Goal: Use online tool/utility: Use online tool/utility

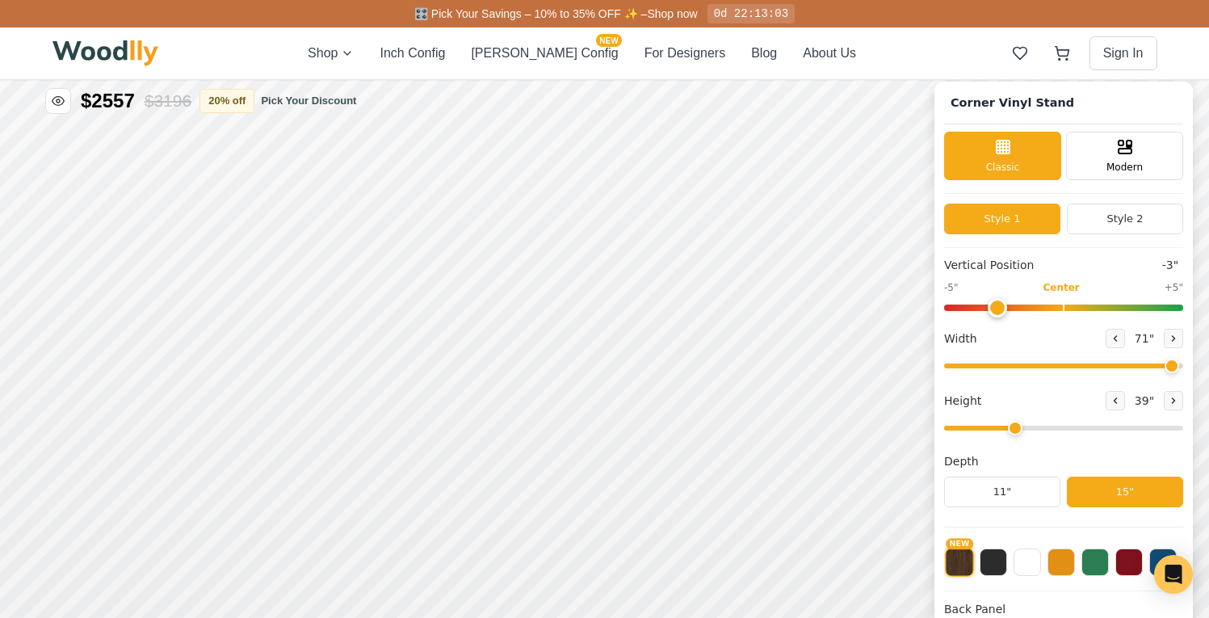
click at [1034, 430] on input "range" at bounding box center [1063, 427] width 239 height 5
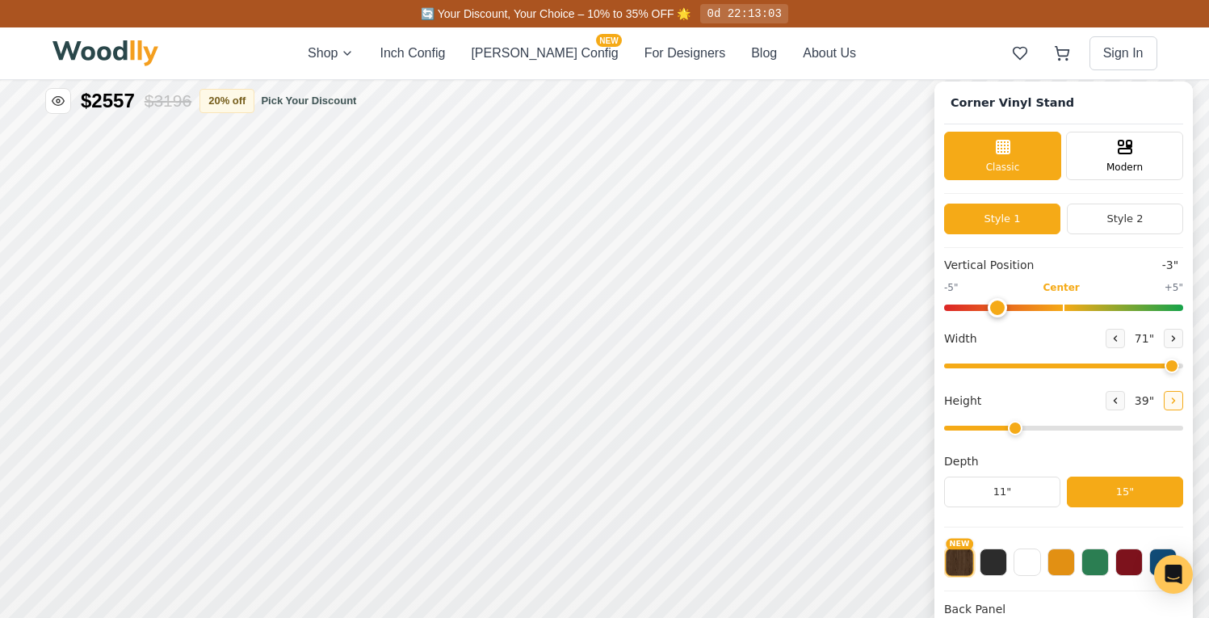
click at [1183, 404] on button at bounding box center [1172, 400] width 19 height 19
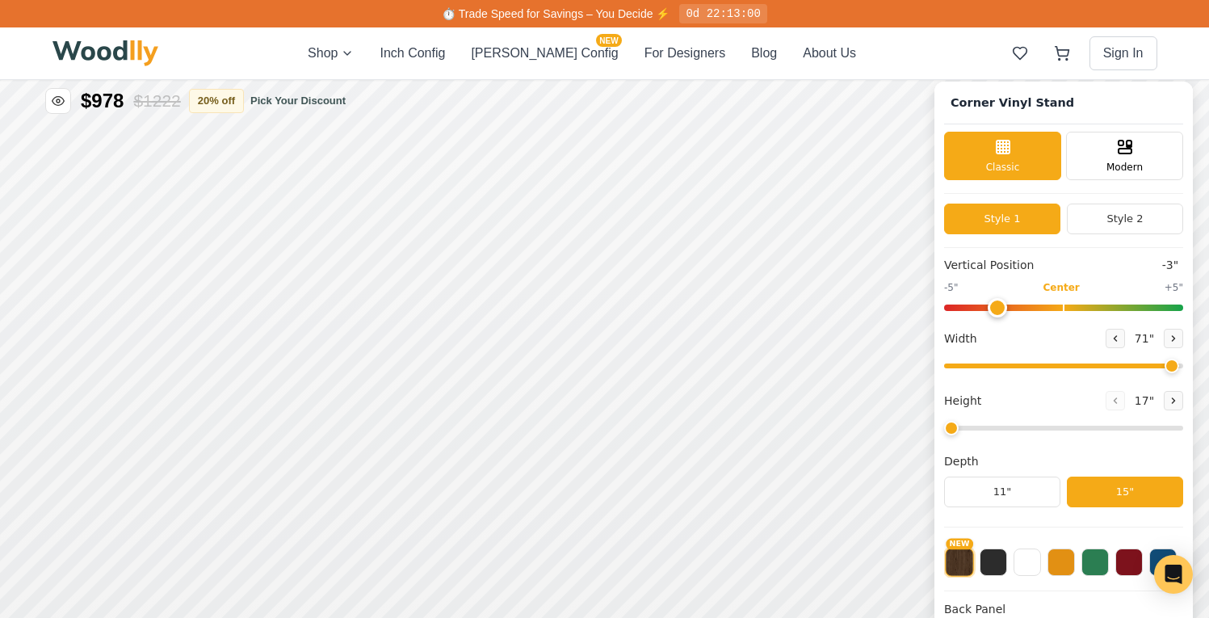
drag, startPoint x: 1178, startPoint y: 427, endPoint x: 840, endPoint y: 428, distance: 337.5
click at [944, 428] on input "range" at bounding box center [1063, 427] width 239 height 5
click at [1178, 405] on icon at bounding box center [1173, 401] width 10 height 10
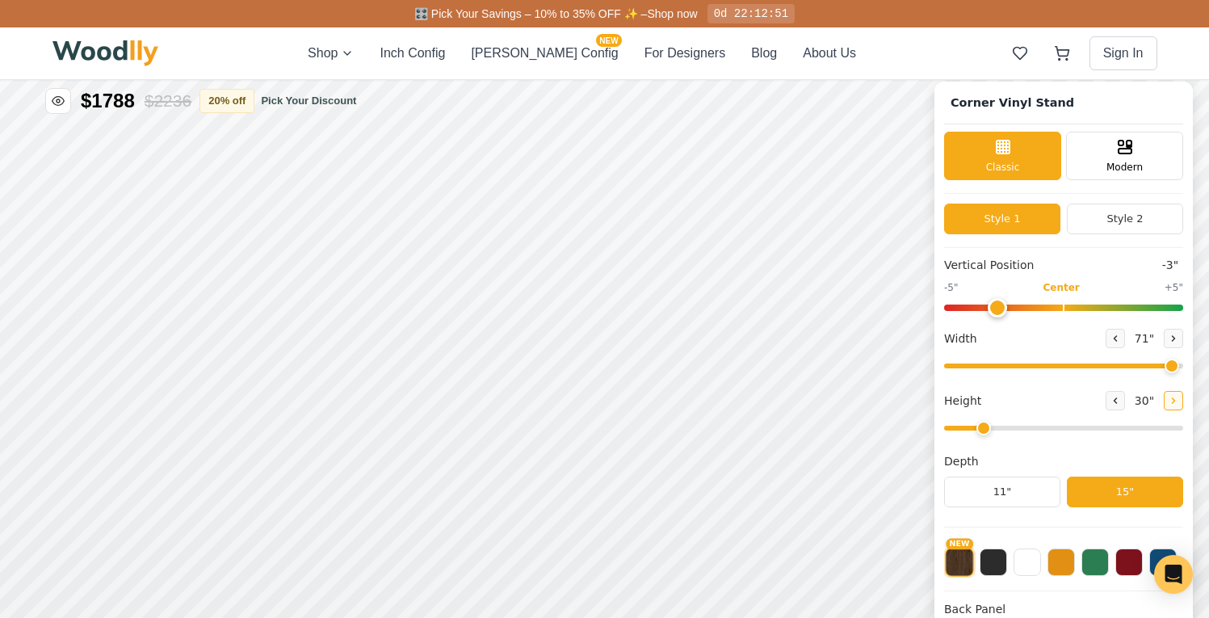
click at [1178, 405] on icon at bounding box center [1173, 401] width 10 height 10
type input "3"
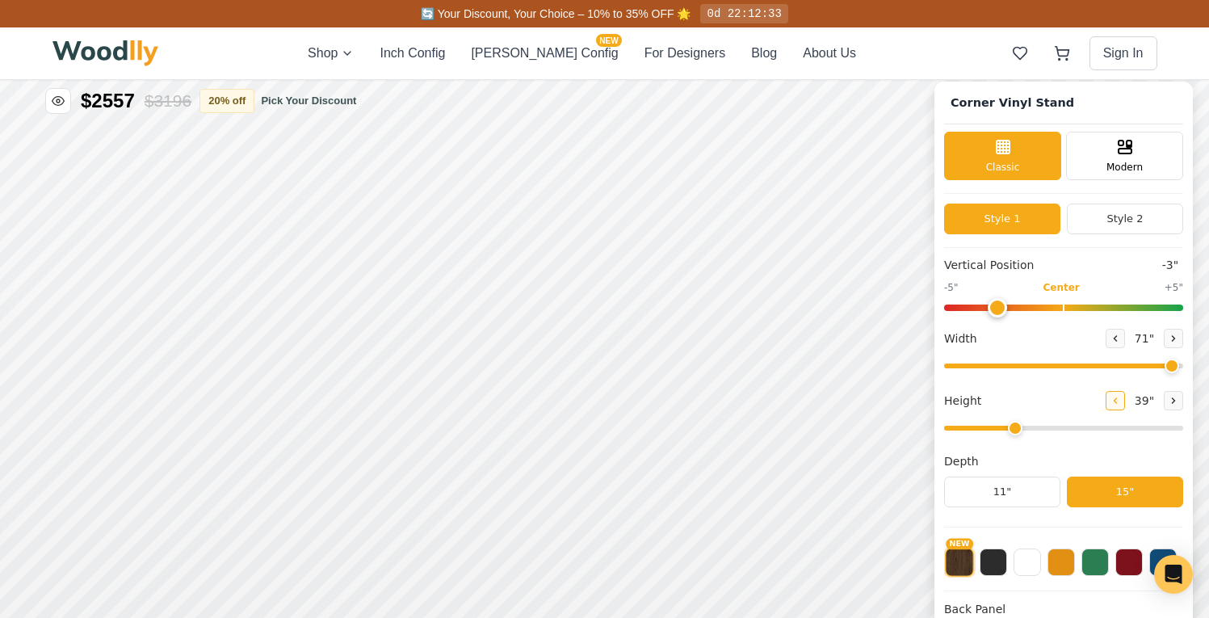
click at [1114, 403] on button at bounding box center [1114, 400] width 19 height 19
click at [1178, 409] on button at bounding box center [1172, 400] width 19 height 19
click at [1179, 409] on button at bounding box center [1172, 400] width 19 height 19
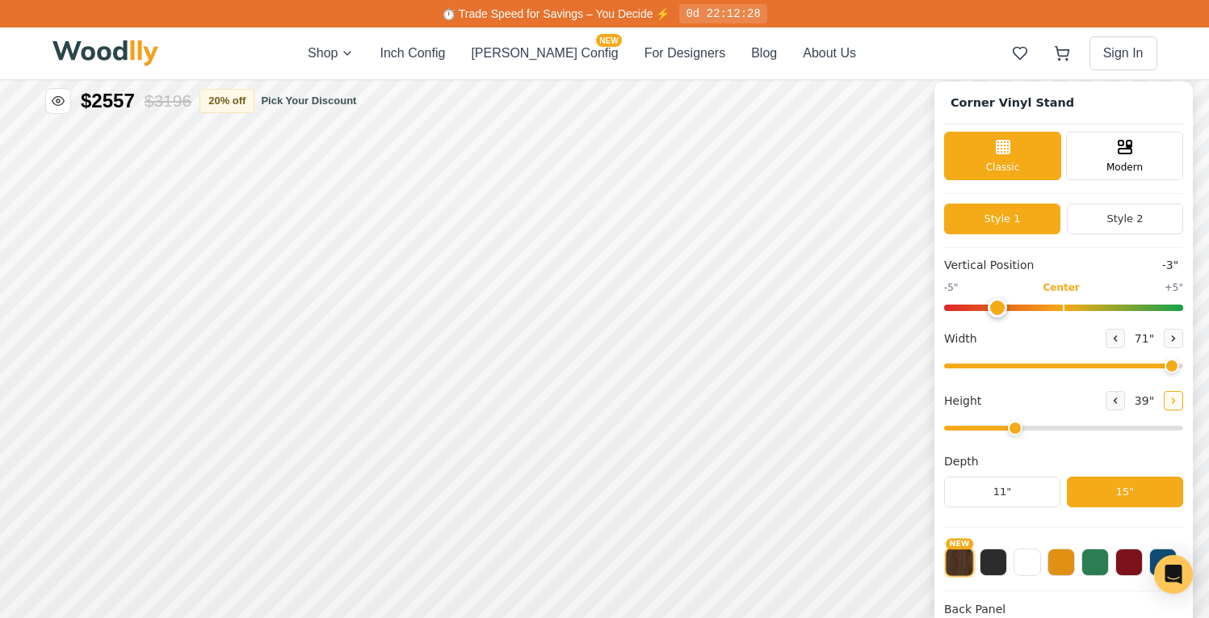
click at [1179, 409] on button at bounding box center [1172, 400] width 19 height 19
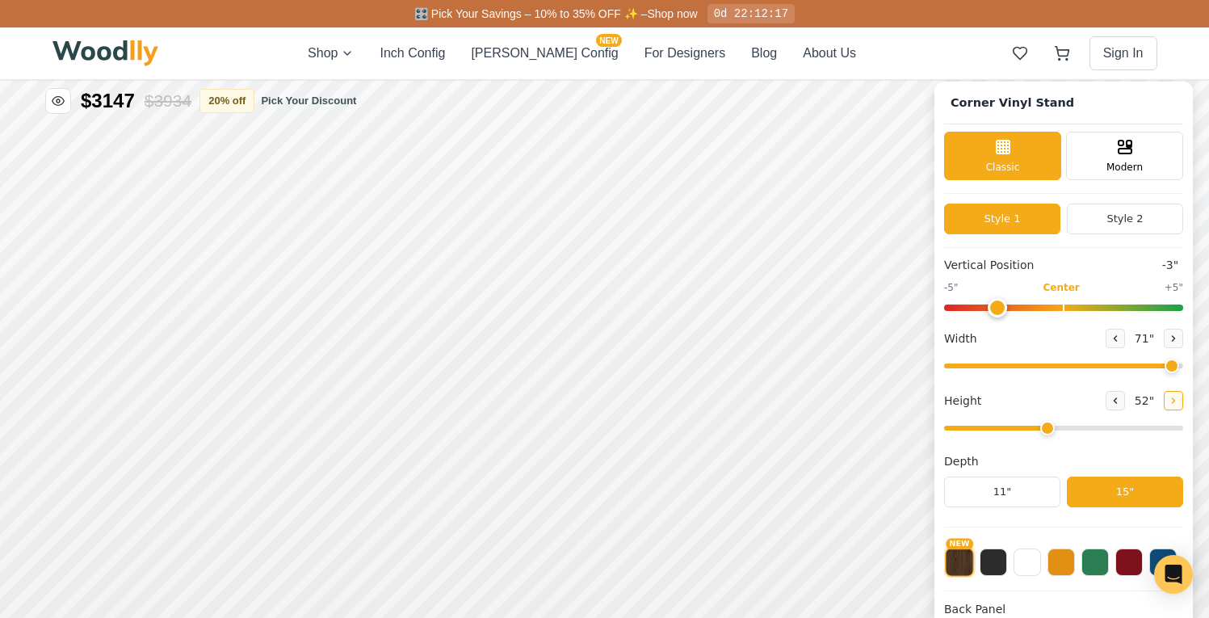
click at [1179, 409] on button at bounding box center [1172, 400] width 19 height 19
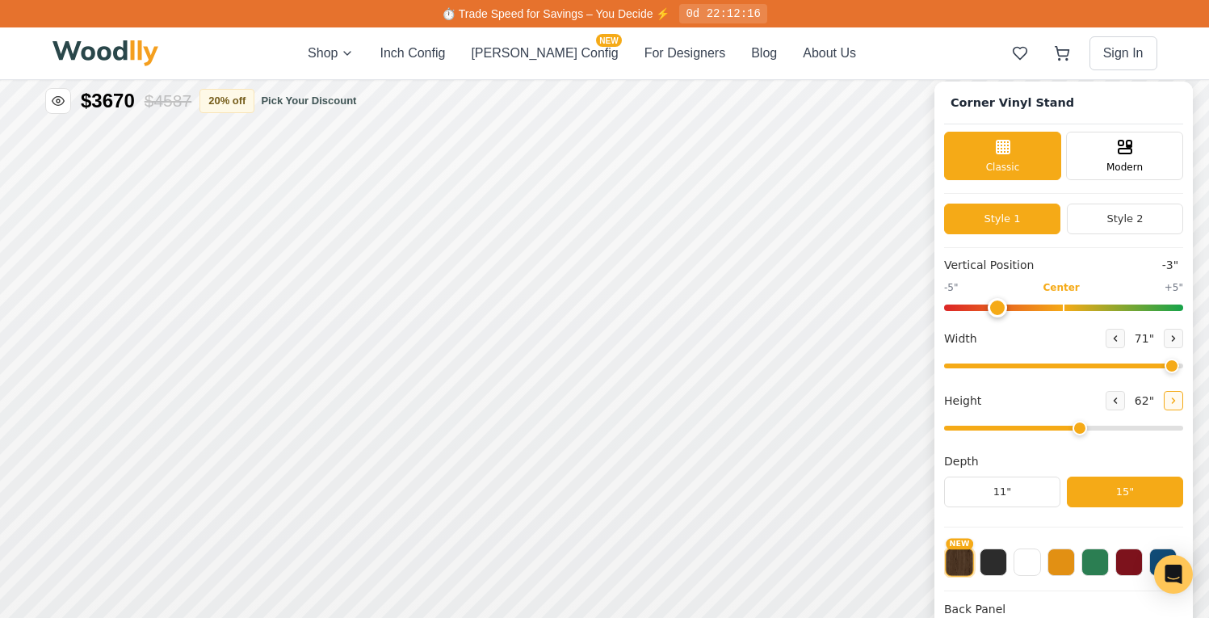
click at [1177, 409] on button at bounding box center [1172, 400] width 19 height 19
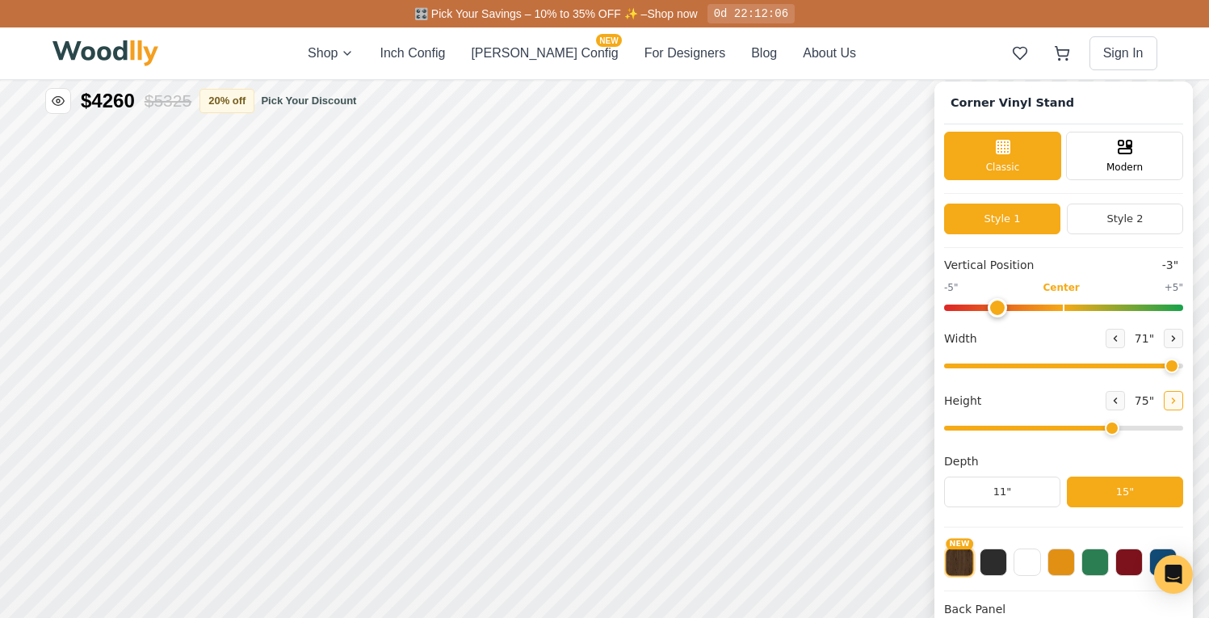
click at [1177, 409] on button at bounding box center [1172, 400] width 19 height 19
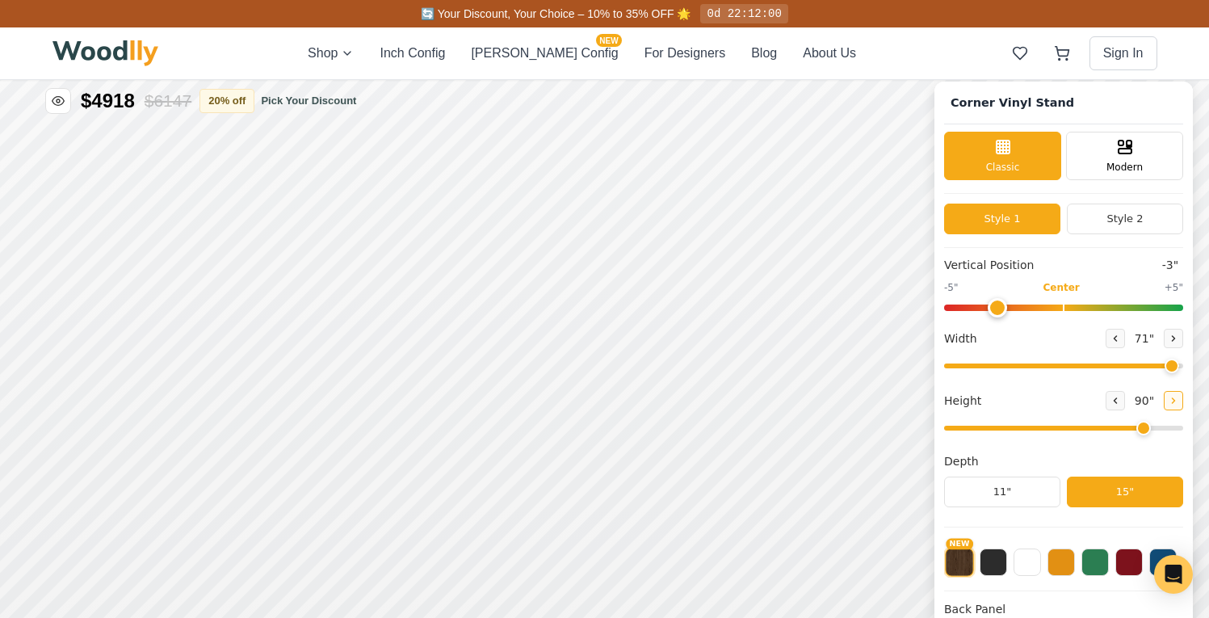
click at [1177, 409] on button at bounding box center [1172, 400] width 19 height 19
type input "8"
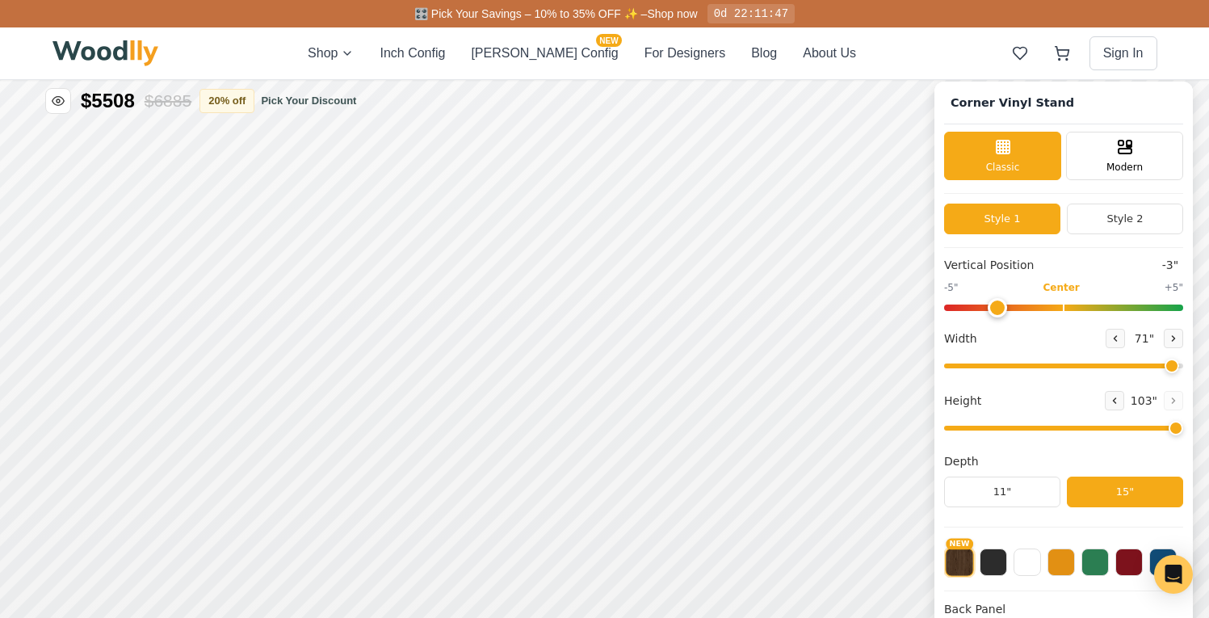
click at [1128, 350] on div "Width 71 "" at bounding box center [1063, 352] width 239 height 46
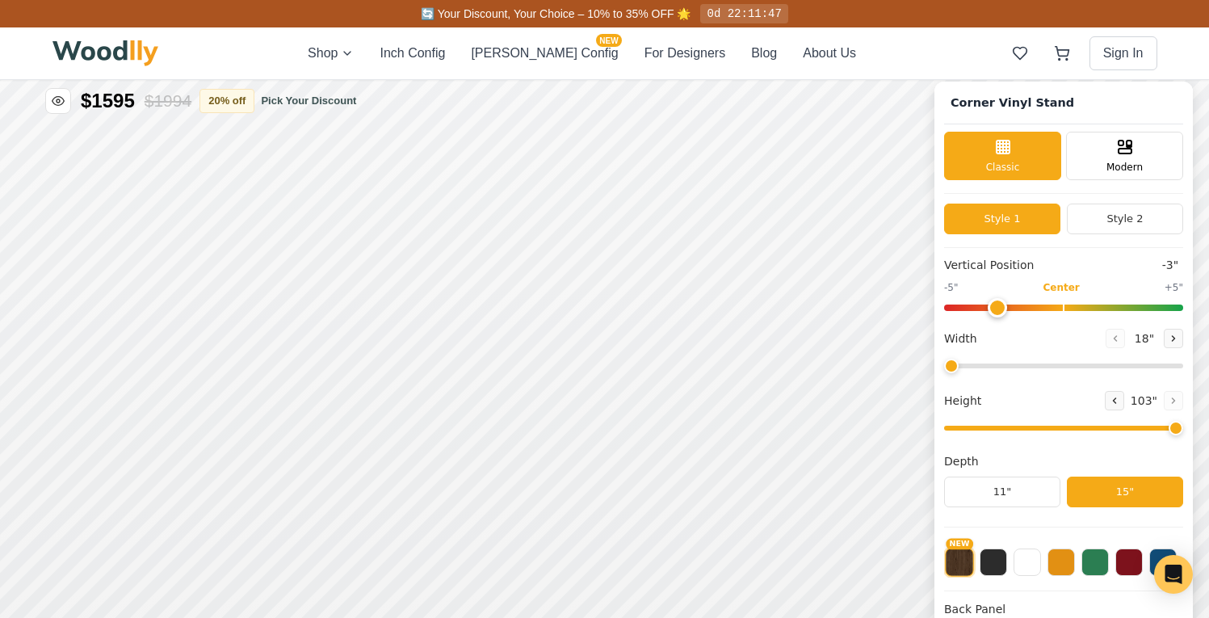
drag, startPoint x: 1176, startPoint y: 364, endPoint x: 935, endPoint y: 368, distance: 241.4
click at [944, 368] on input "range" at bounding box center [1063, 365] width 239 height 5
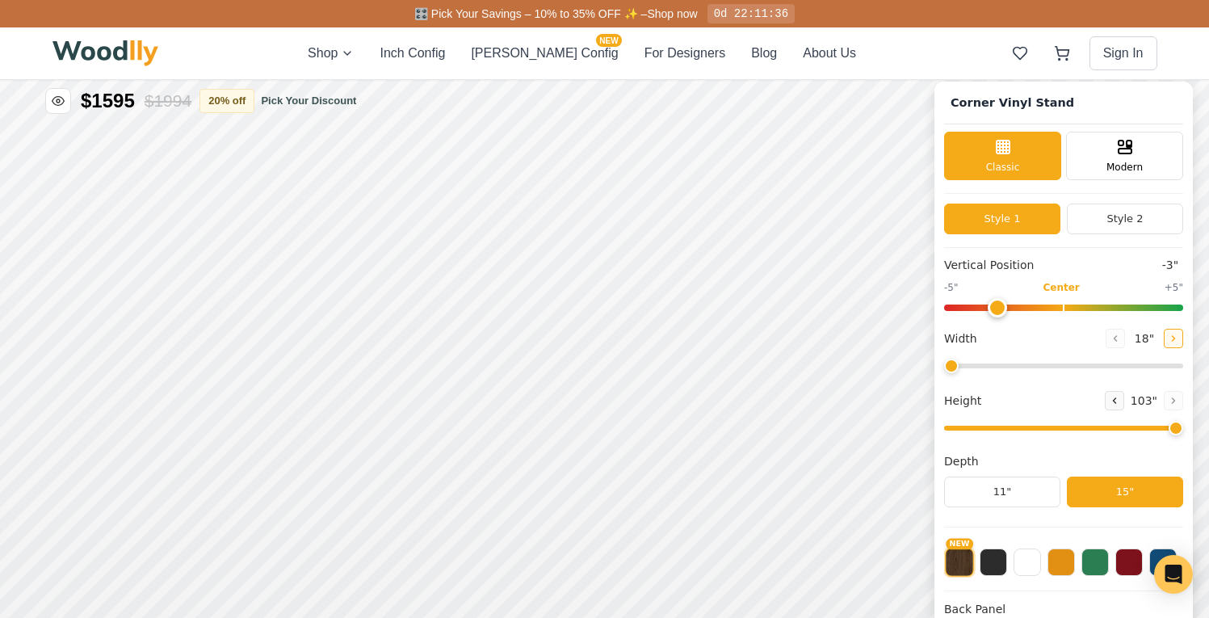
click at [1178, 341] on icon at bounding box center [1173, 338] width 10 height 10
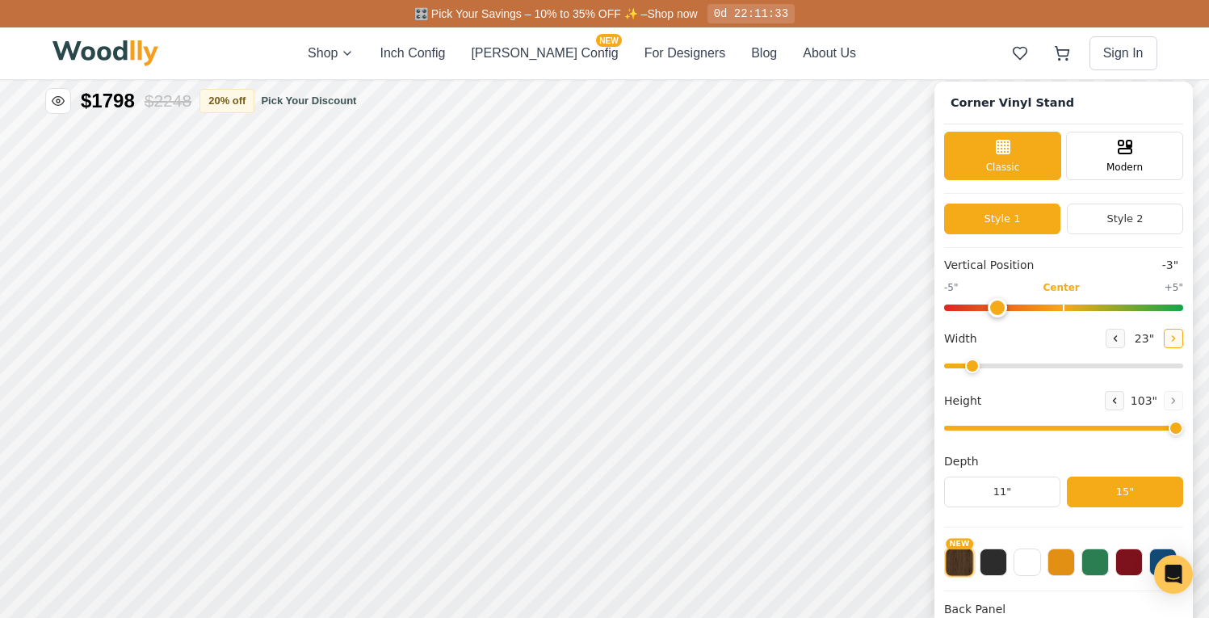
click at [1178, 341] on icon at bounding box center [1173, 338] width 10 height 10
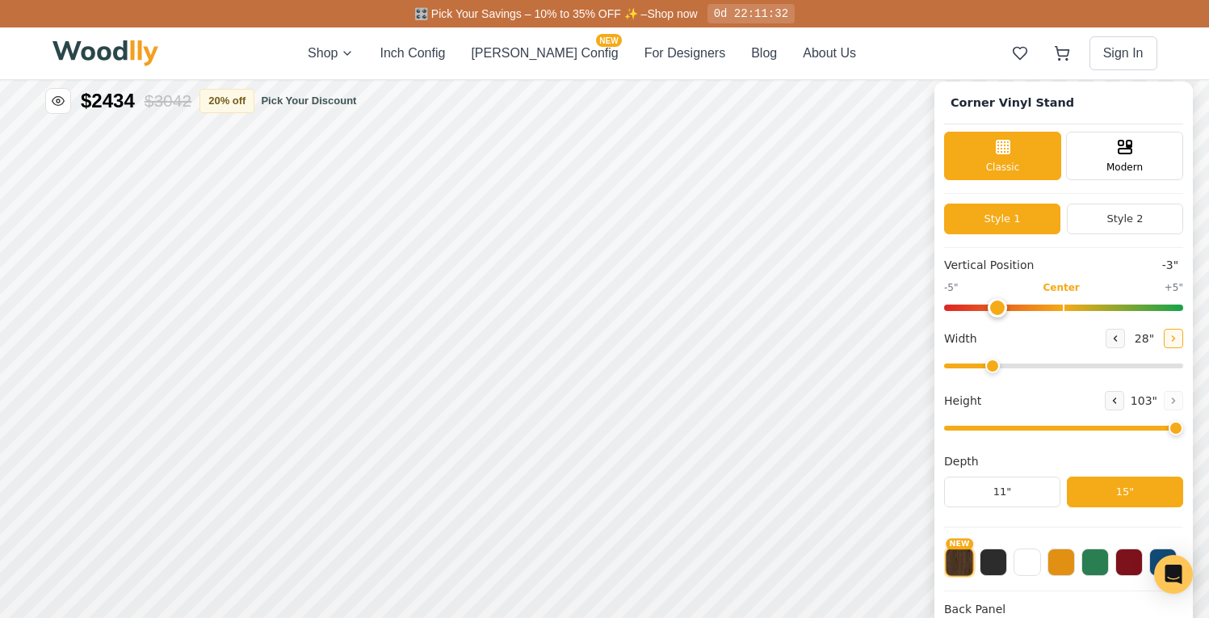
click at [1178, 341] on icon at bounding box center [1173, 338] width 10 height 10
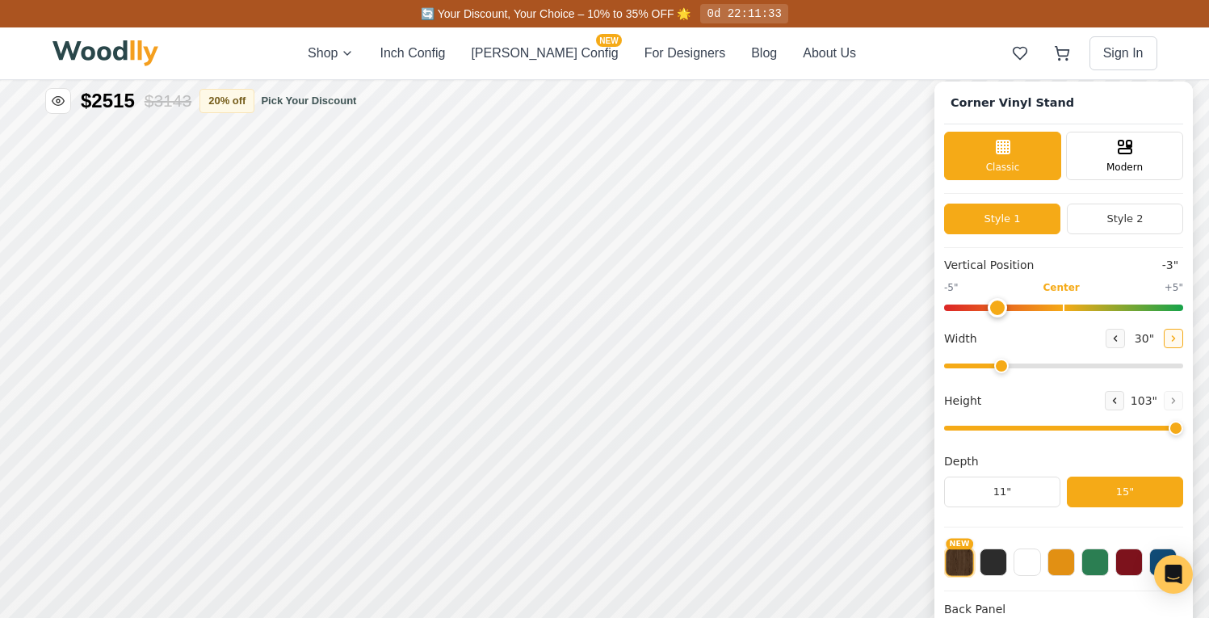
click at [1178, 341] on icon at bounding box center [1173, 338] width 10 height 10
click at [1120, 338] on icon at bounding box center [1115, 338] width 10 height 10
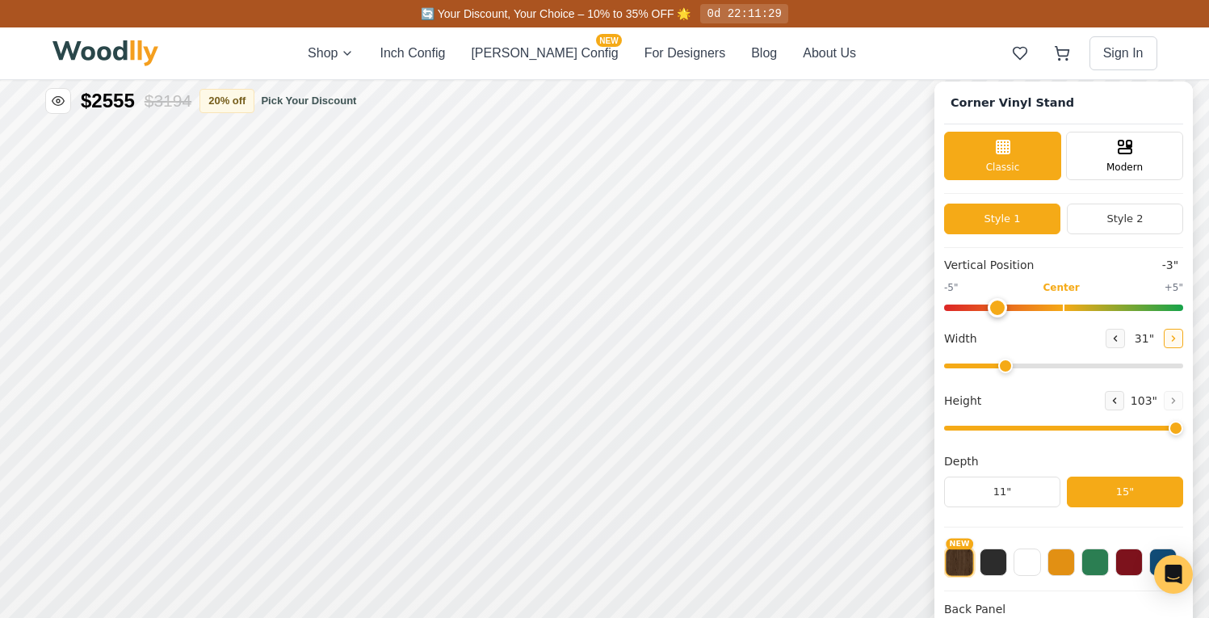
click at [1178, 342] on icon at bounding box center [1173, 338] width 10 height 10
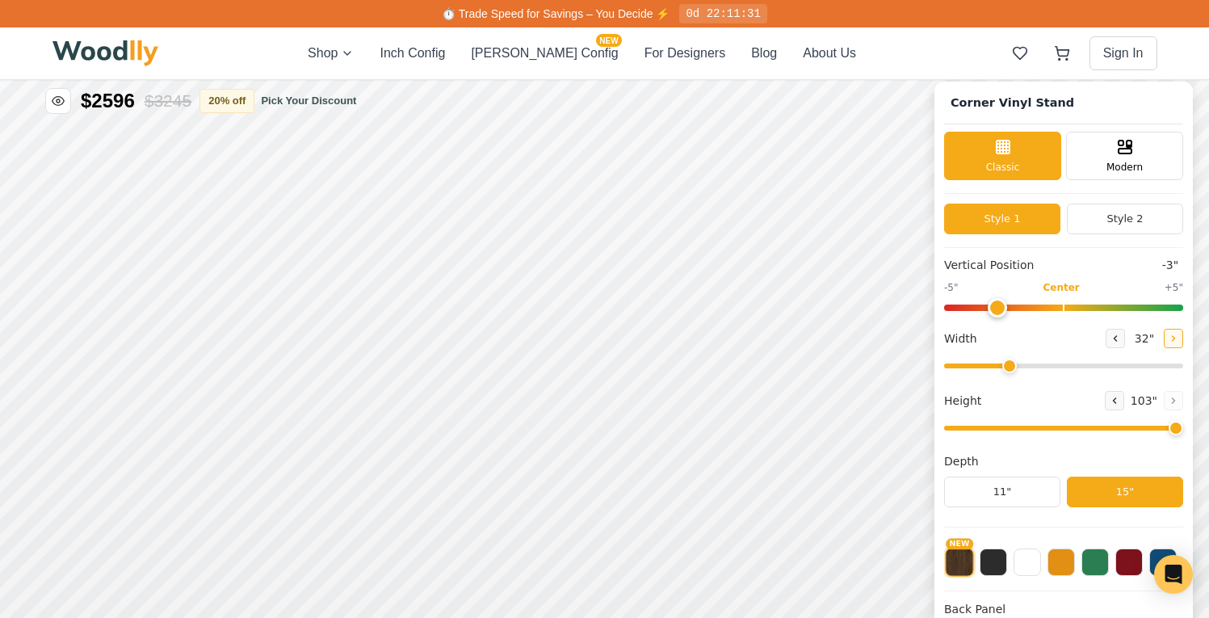
click at [1178, 342] on icon at bounding box center [1173, 338] width 10 height 10
type input "34"
drag, startPoint x: 1151, startPoint y: 421, endPoint x: 1066, endPoint y: 437, distance: 86.2
click at [1066, 437] on div "Height 103 "" at bounding box center [1063, 414] width 239 height 46
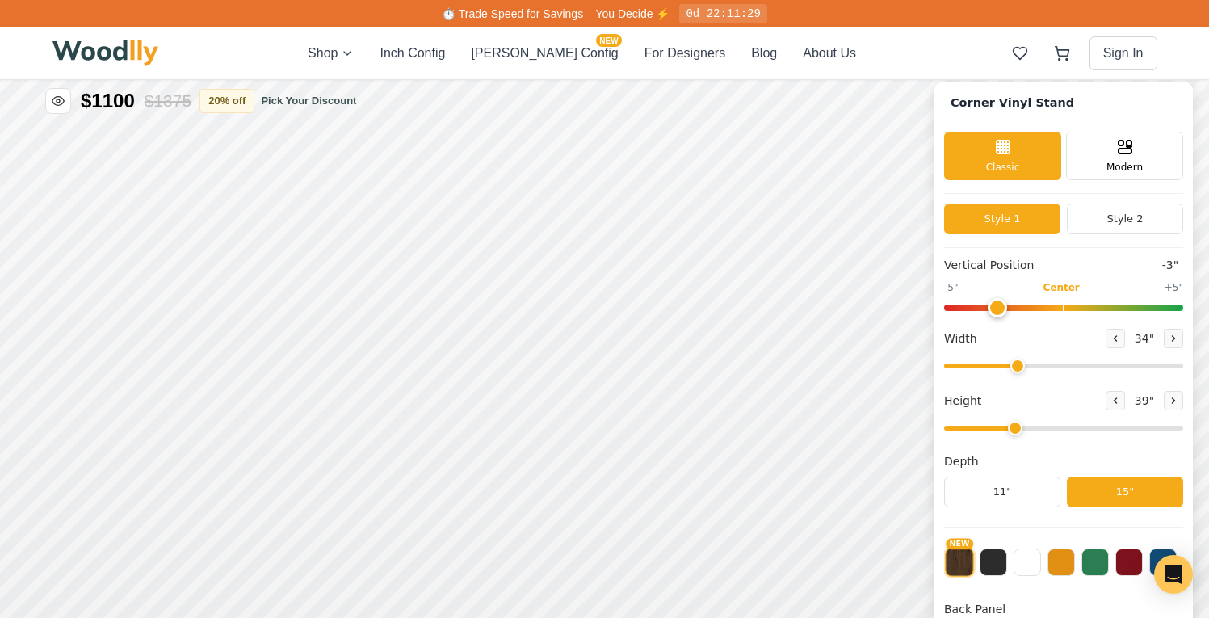
click at [1022, 430] on input "range" at bounding box center [1063, 427] width 239 height 5
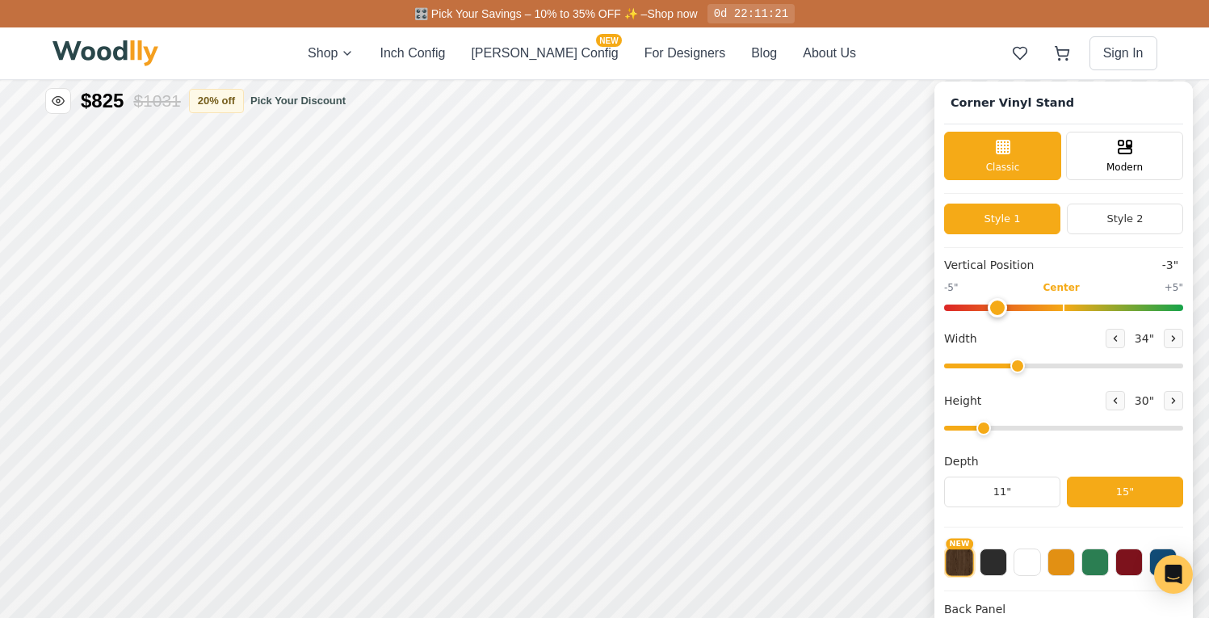
drag, startPoint x: 1024, startPoint y: 430, endPoint x: 1000, endPoint y: 430, distance: 23.4
type input "2"
click at [1000, 430] on input "range" at bounding box center [1063, 427] width 239 height 5
click at [1183, 342] on button at bounding box center [1172, 338] width 19 height 19
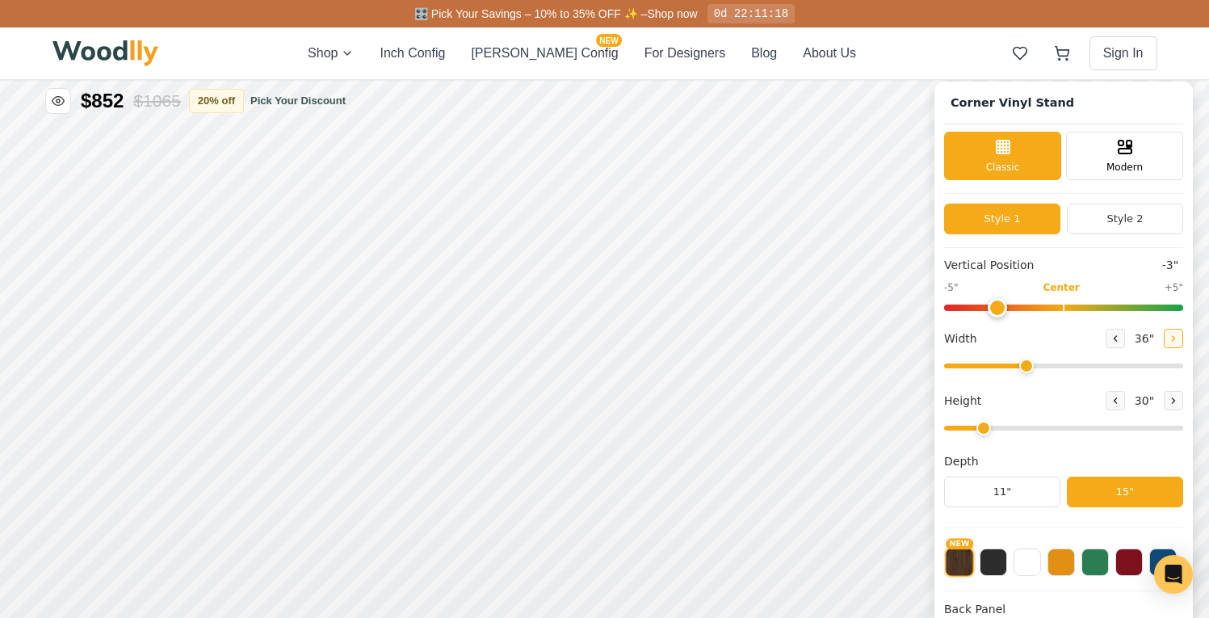
click at [1183, 342] on button at bounding box center [1172, 338] width 19 height 19
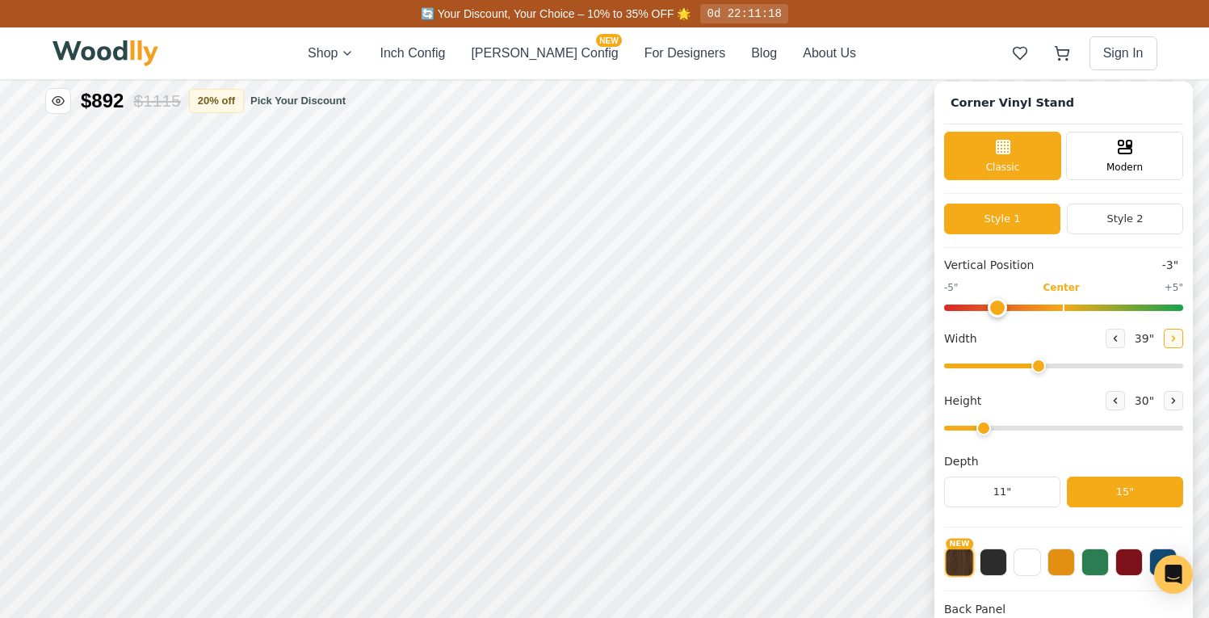
click at [1183, 342] on button at bounding box center [1172, 338] width 19 height 19
type input "40"
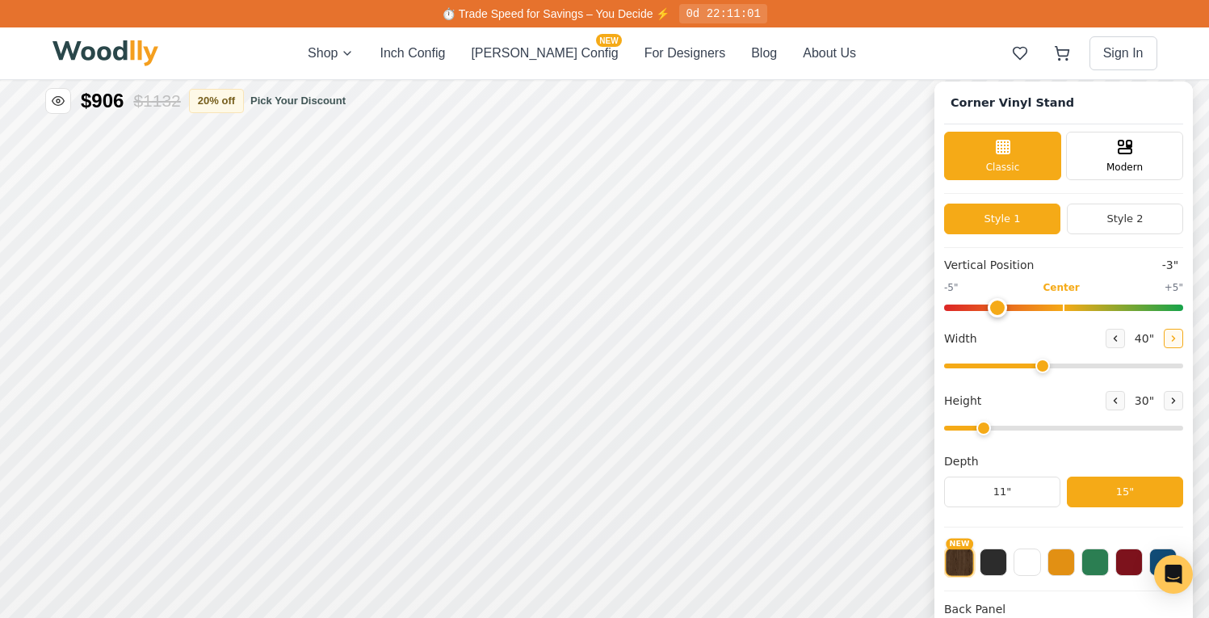
click at [1178, 341] on icon at bounding box center [1173, 338] width 10 height 10
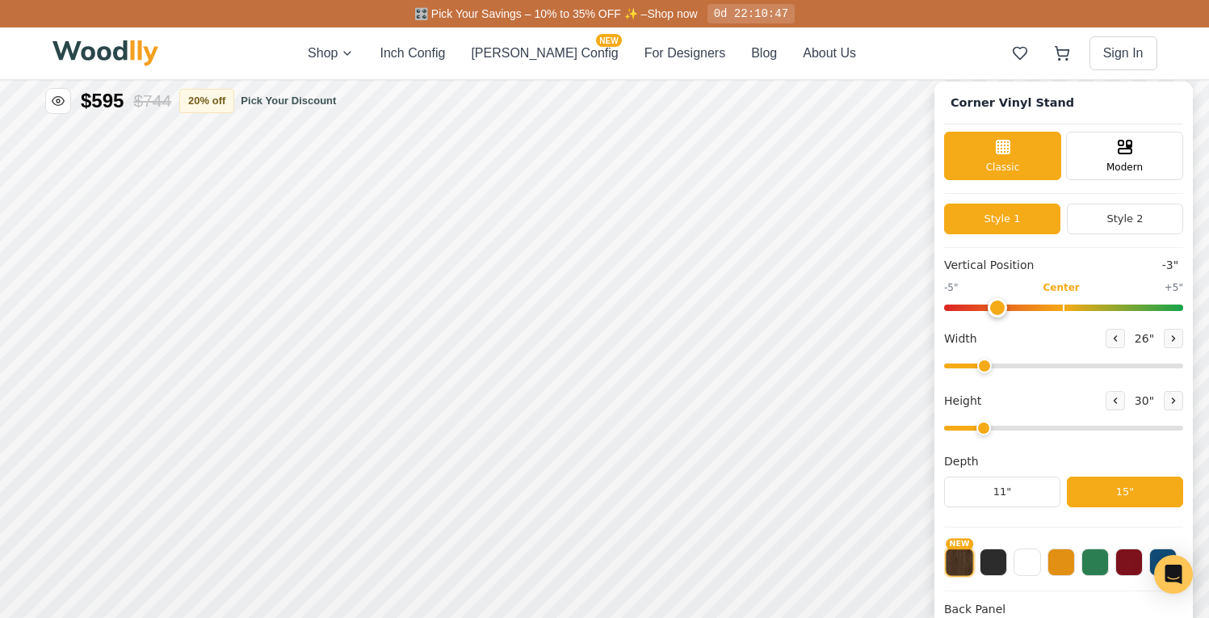
drag, startPoint x: 1066, startPoint y: 369, endPoint x: 994, endPoint y: 371, distance: 71.9
click at [994, 368] on input "range" at bounding box center [1063, 365] width 239 height 5
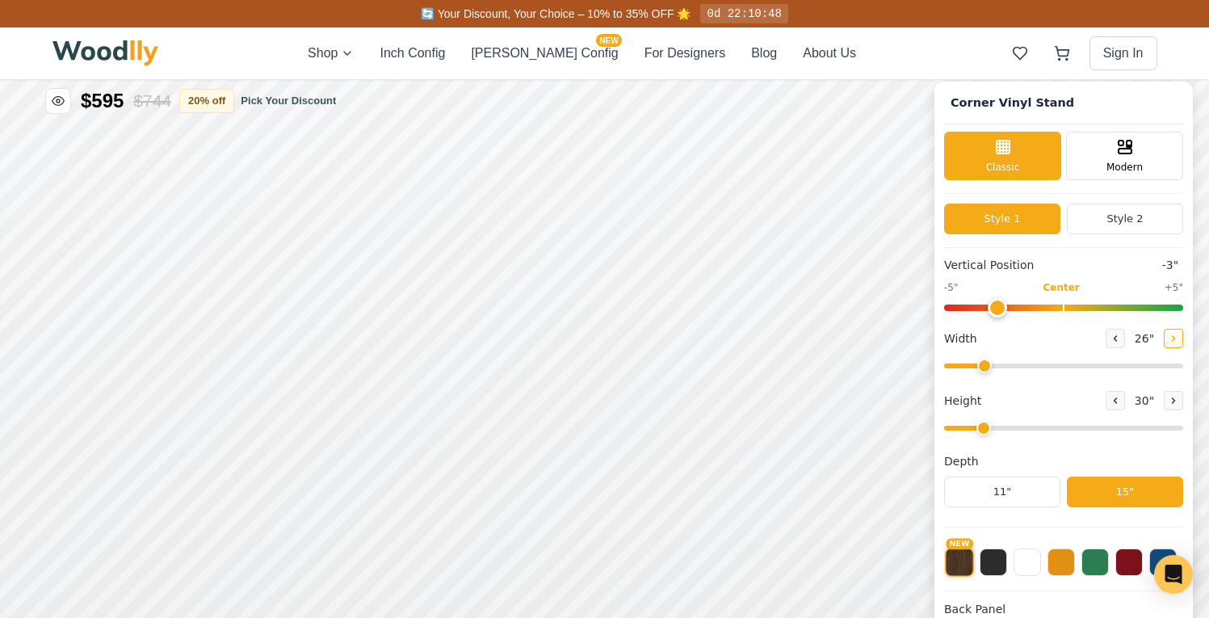
click at [1183, 341] on button at bounding box center [1172, 338] width 19 height 19
click at [1120, 341] on icon at bounding box center [1115, 338] width 10 height 10
type input "26"
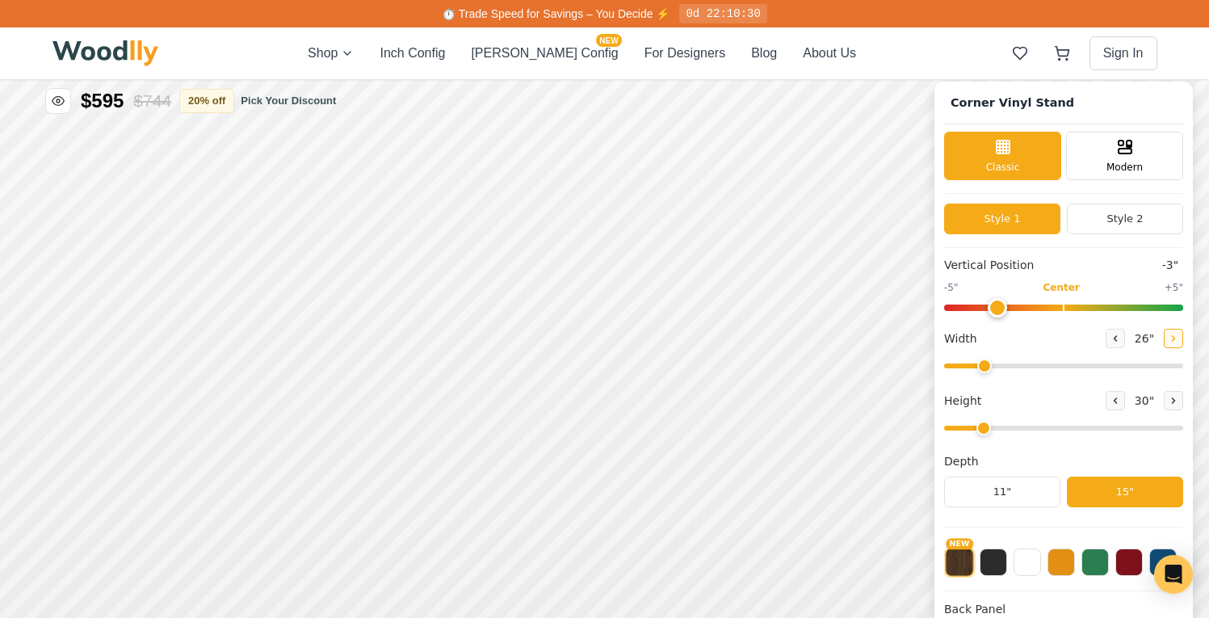
click at [1183, 346] on button at bounding box center [1172, 338] width 19 height 19
click at [1178, 342] on icon at bounding box center [1173, 338] width 10 height 10
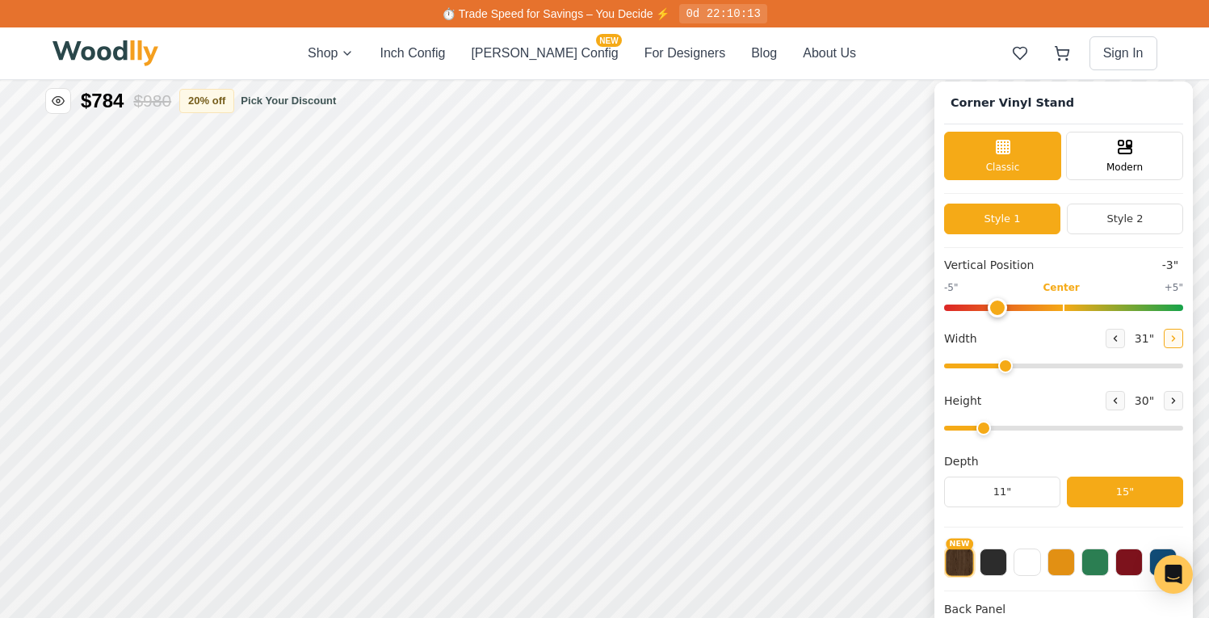
click at [1178, 342] on icon at bounding box center [1173, 338] width 10 height 10
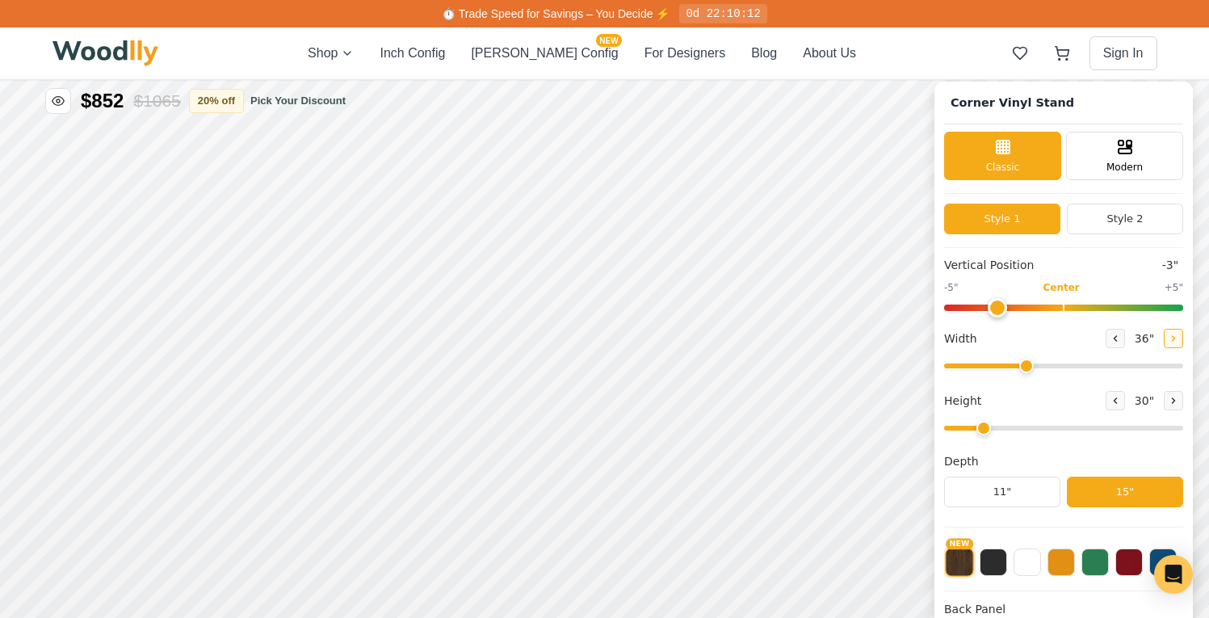
click at [1178, 342] on icon at bounding box center [1173, 338] width 10 height 10
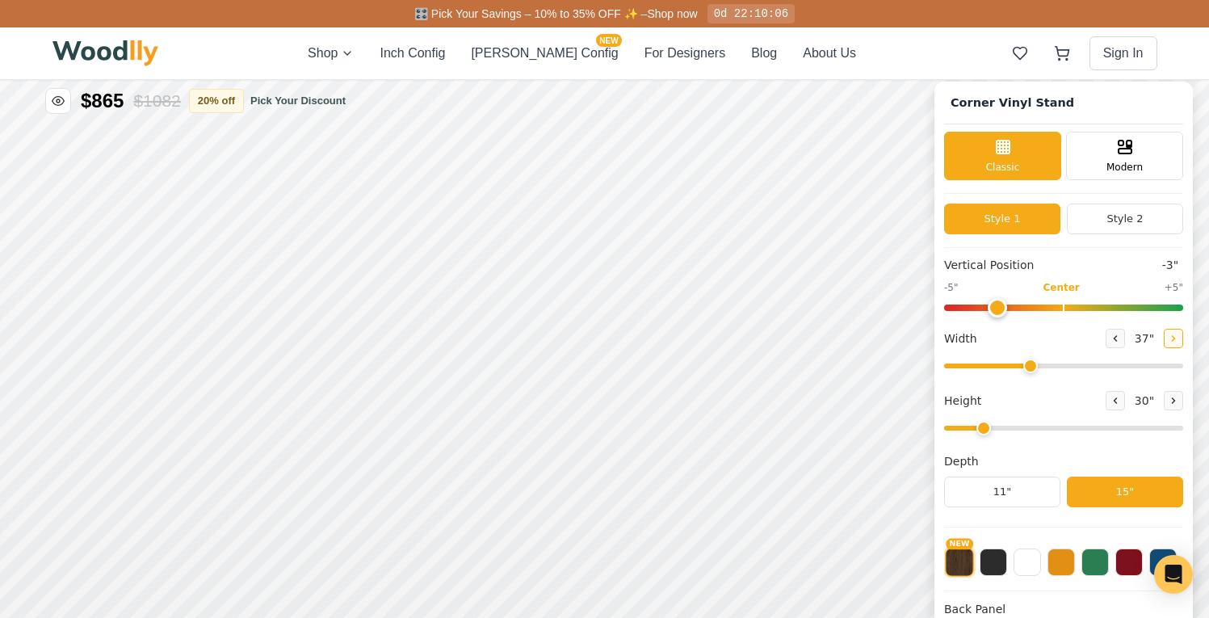
click at [1178, 342] on icon at bounding box center [1173, 338] width 10 height 10
type input "38"
drag, startPoint x: 1012, startPoint y: 309, endPoint x: 1070, endPoint y: 313, distance: 57.5
type input "0"
click at [1070, 311] on input "range" at bounding box center [1063, 307] width 239 height 6
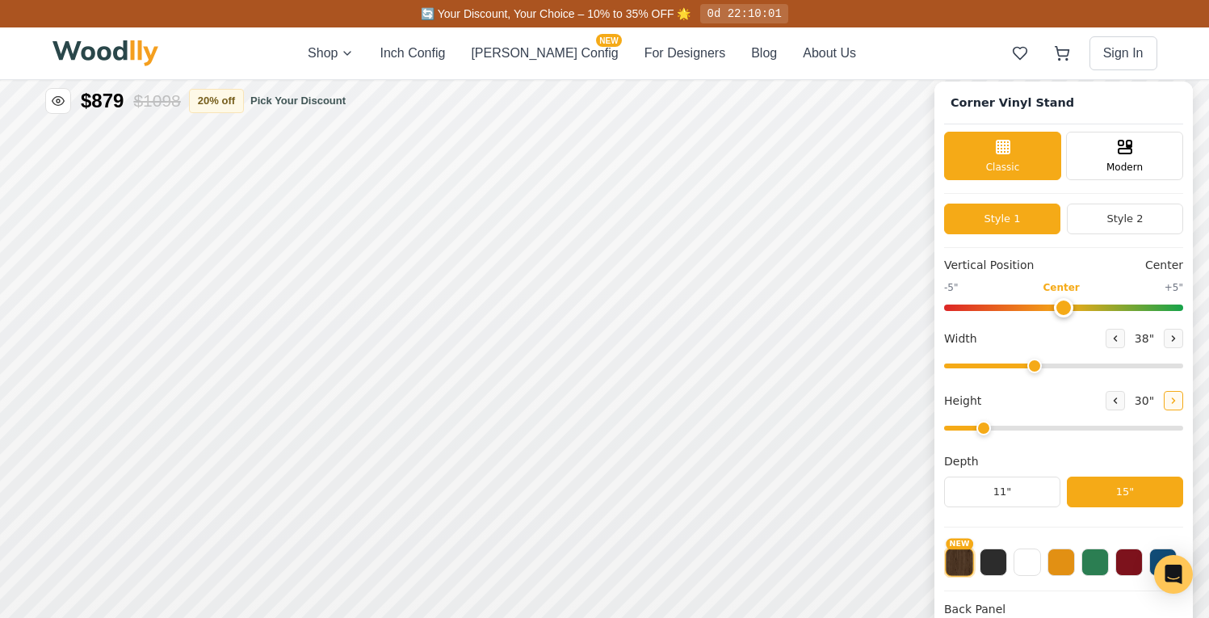
click at [1178, 400] on icon at bounding box center [1173, 401] width 10 height 10
click at [1125, 403] on button at bounding box center [1114, 400] width 19 height 19
type input "2"
click at [1178, 340] on icon at bounding box center [1173, 338] width 10 height 10
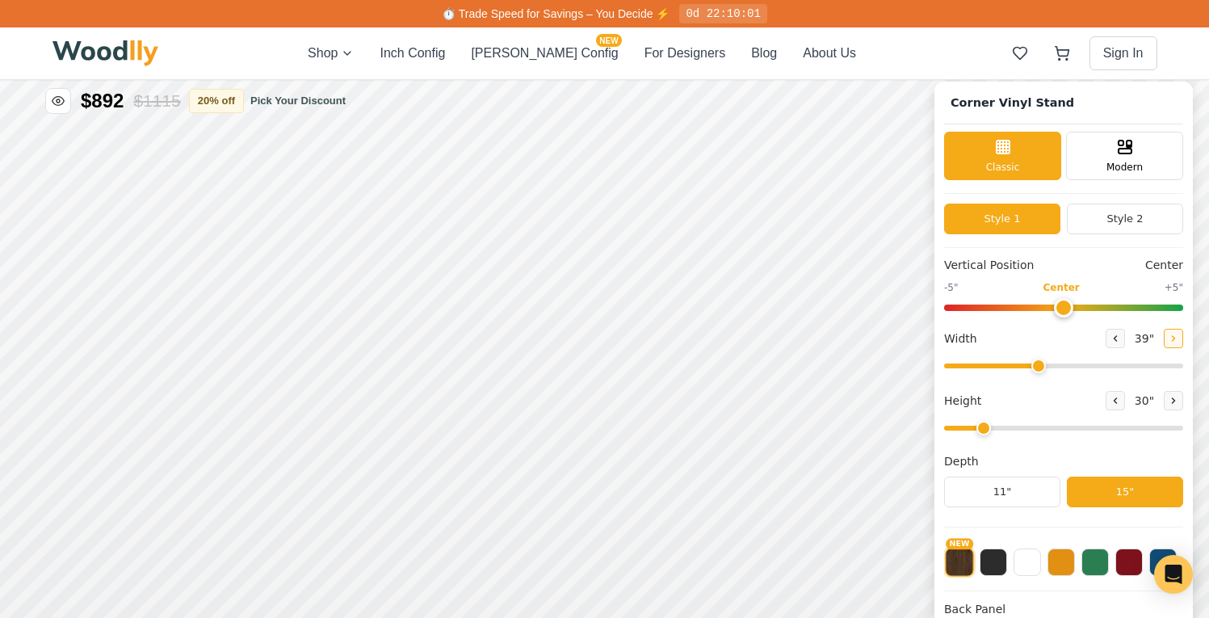
click at [1178, 340] on icon at bounding box center [1173, 338] width 10 height 10
click at [1175, 340] on icon at bounding box center [1173, 338] width 2 height 5
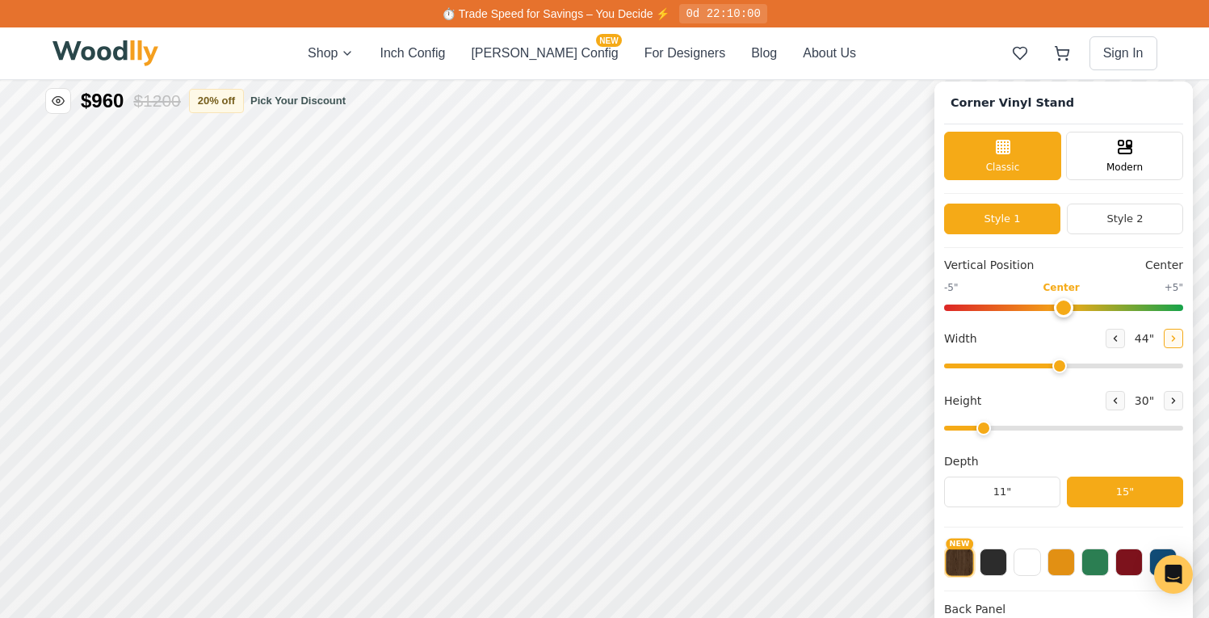
click at [1175, 340] on icon at bounding box center [1173, 338] width 2 height 5
click at [1119, 342] on icon at bounding box center [1115, 338] width 10 height 10
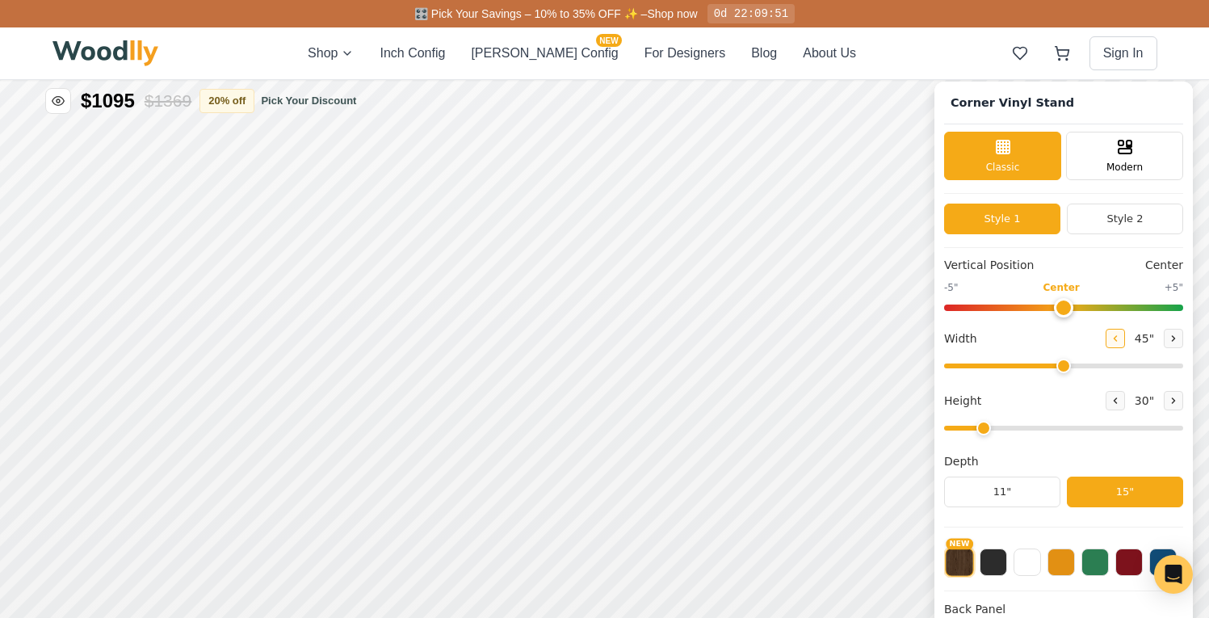
click at [1119, 342] on icon at bounding box center [1115, 338] width 10 height 10
click at [1178, 341] on icon at bounding box center [1173, 338] width 10 height 10
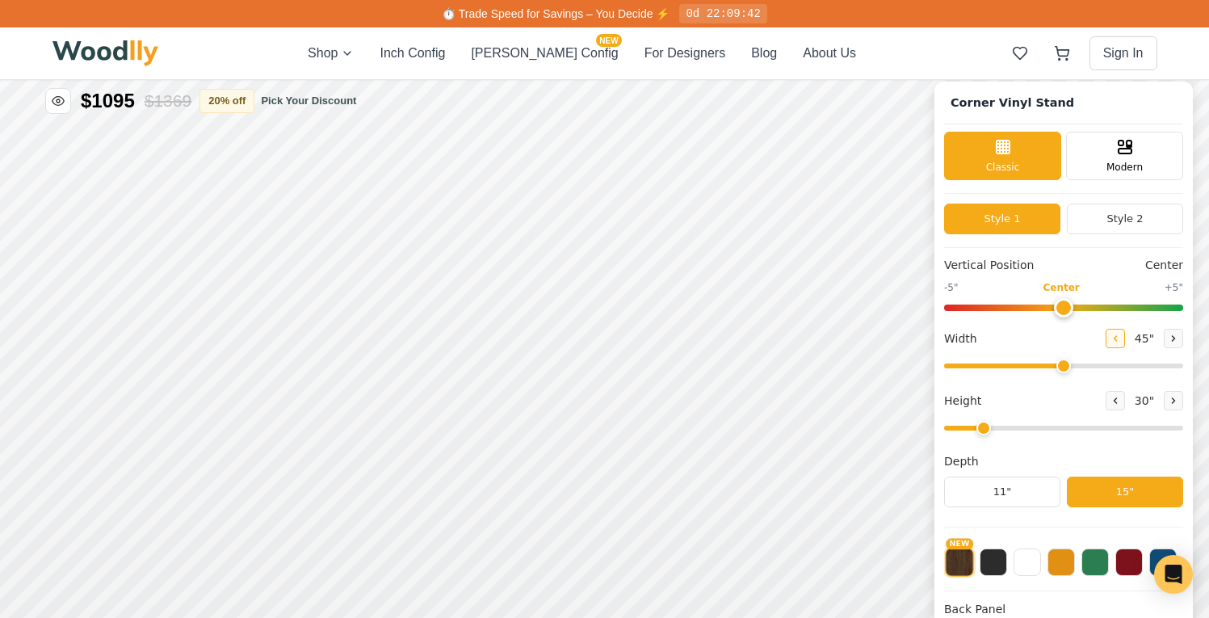
click at [1115, 334] on button at bounding box center [1114, 338] width 19 height 19
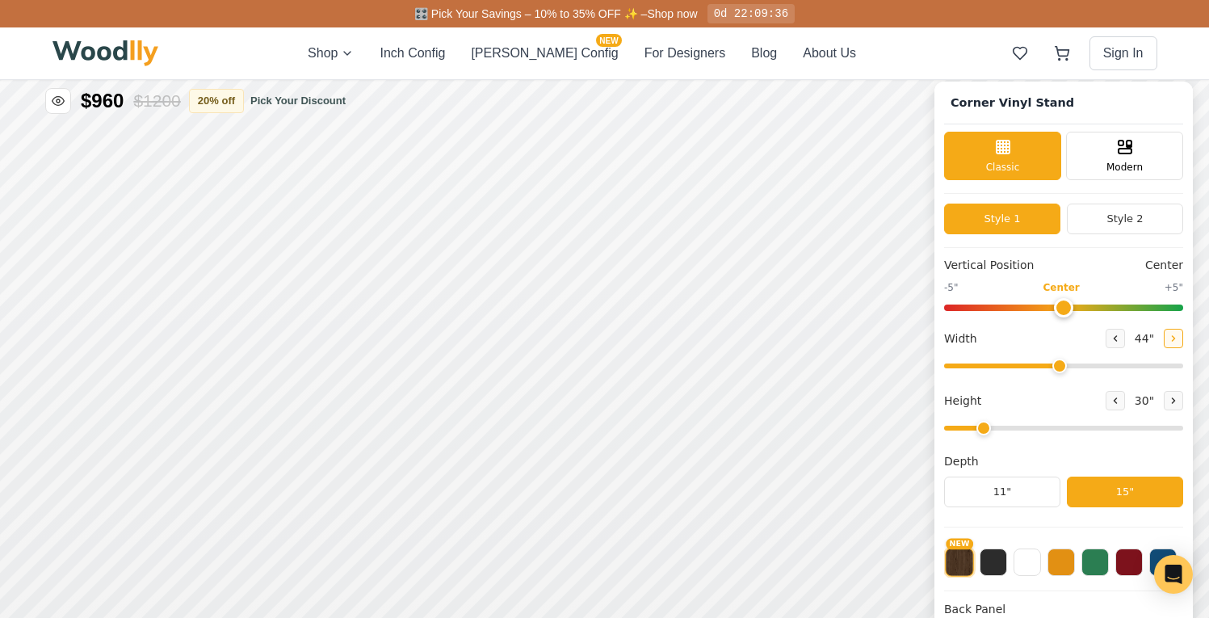
click at [1175, 340] on icon at bounding box center [1173, 338] width 10 height 10
type input "45"
